Goal: Unclear

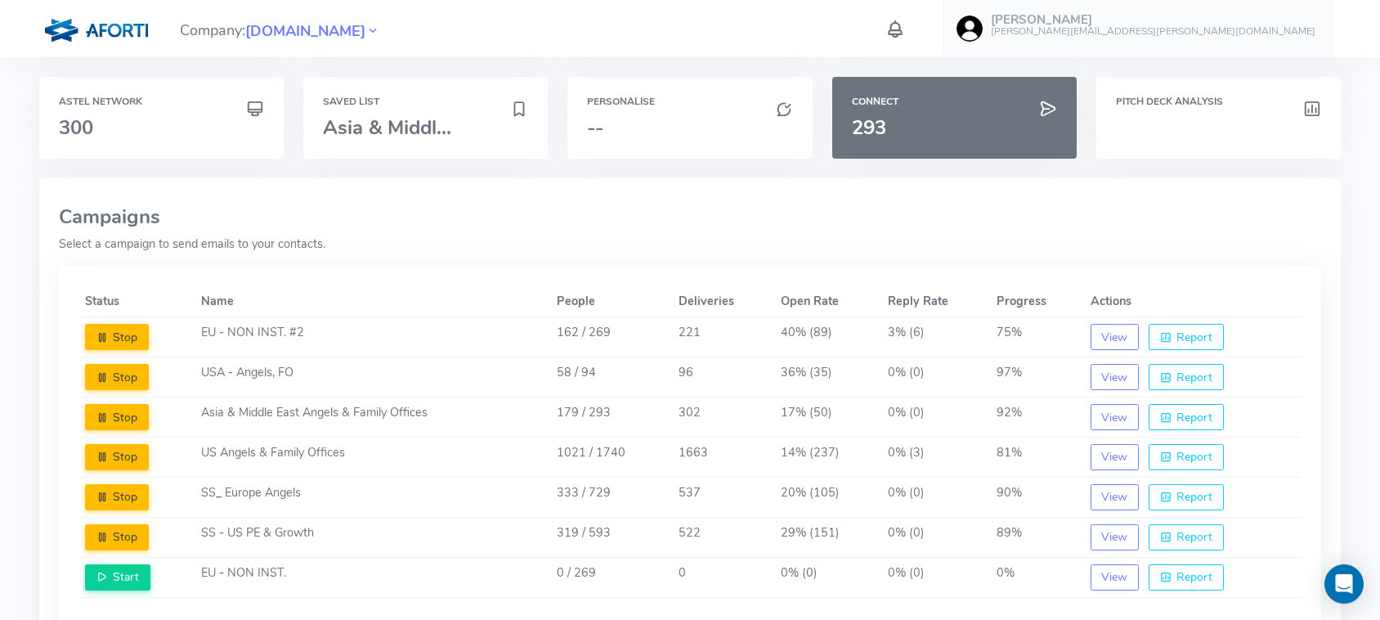
scroll to position [75, 0]
